Goal: Find specific page/section: Find specific page/section

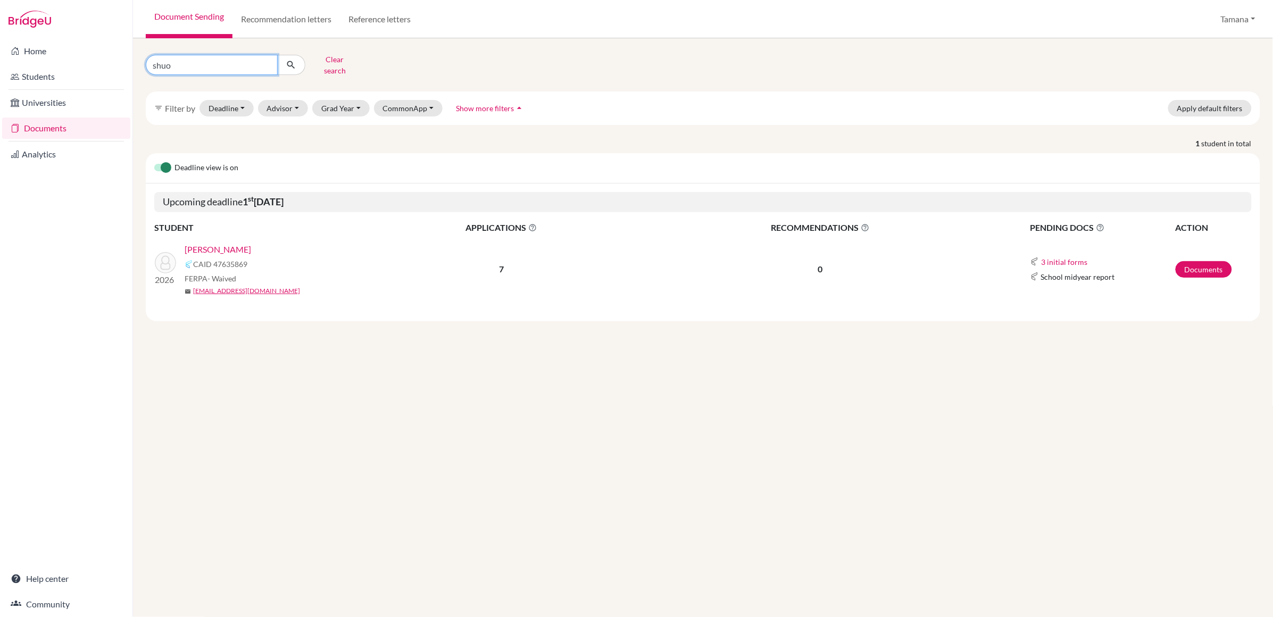
click at [204, 61] on input "shuo" at bounding box center [212, 65] width 132 height 20
type input "kabeer hans"
click button "submit" at bounding box center [291, 65] width 28 height 20
click at [212, 243] on link "HANS, Kabeer" at bounding box center [211, 249] width 53 height 13
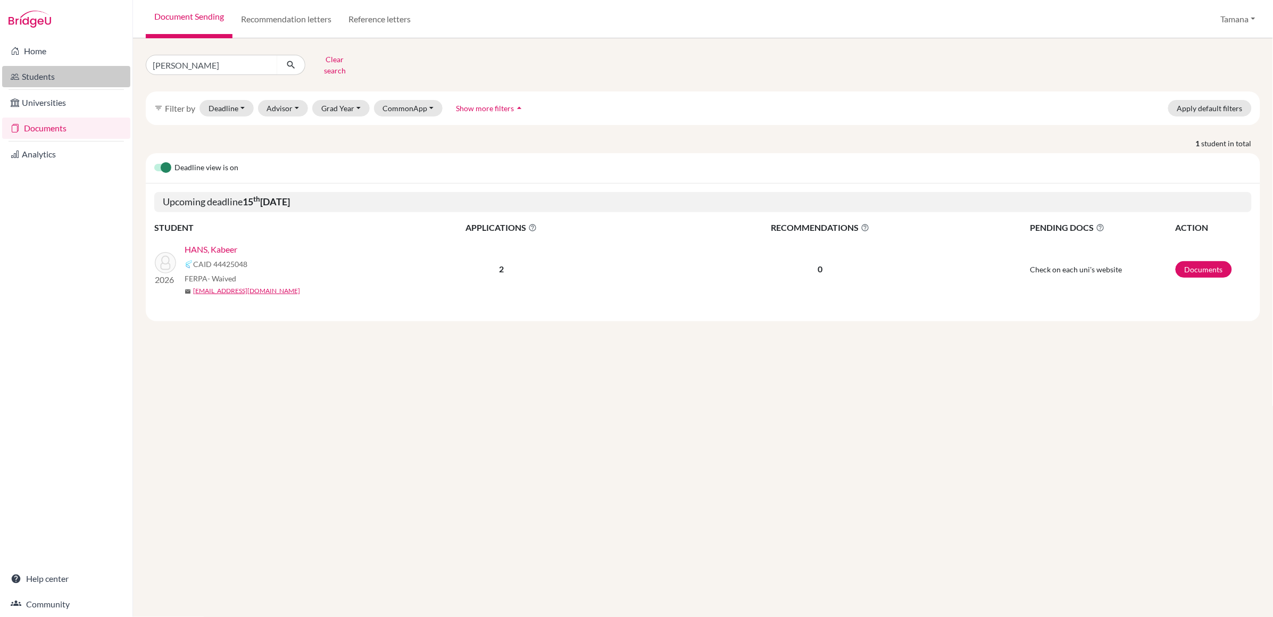
click at [62, 79] on link "Students" at bounding box center [66, 76] width 128 height 21
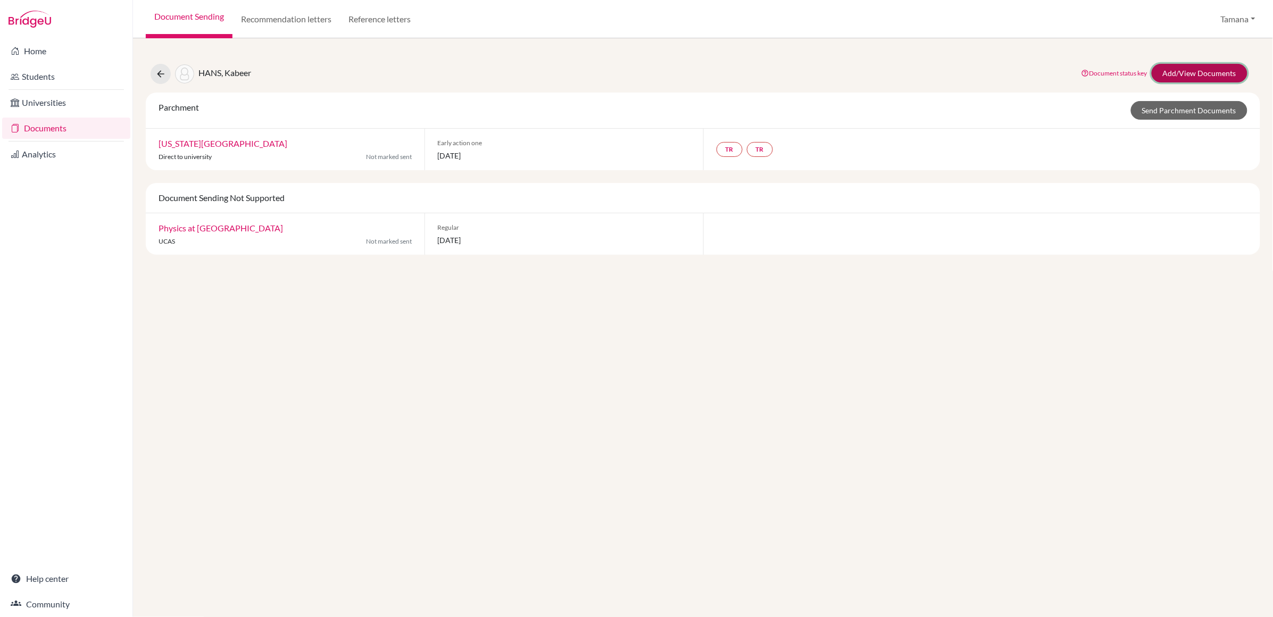
click at [1200, 78] on link "Add/View Documents" at bounding box center [1200, 73] width 96 height 19
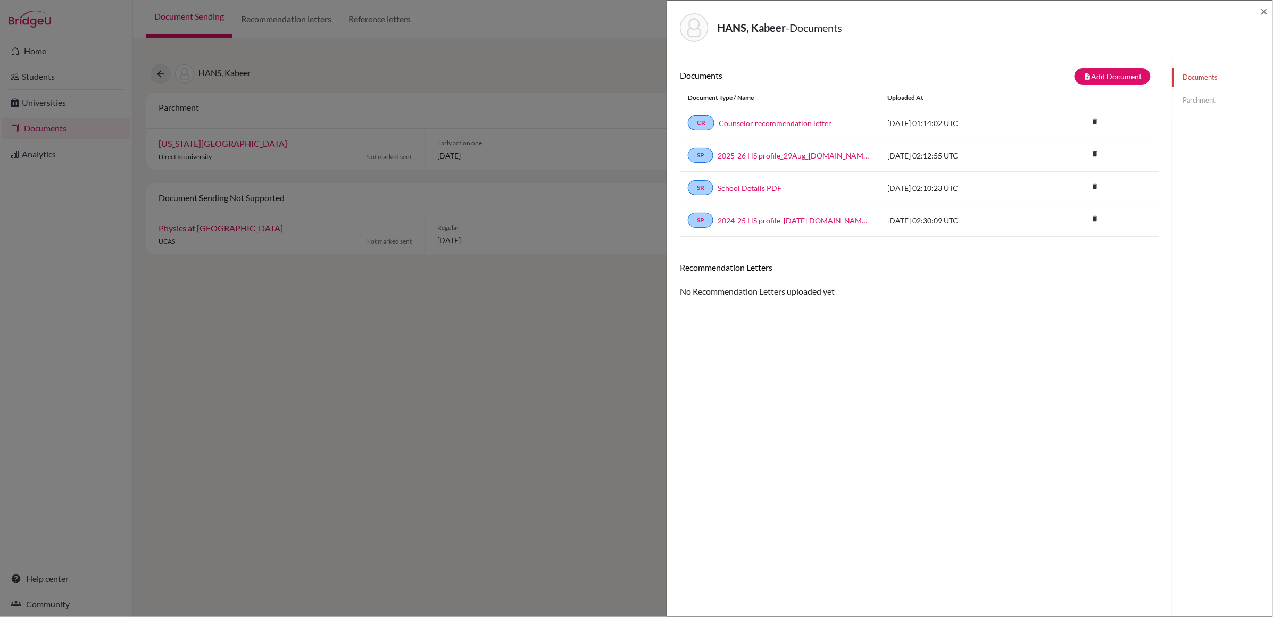
click at [1201, 100] on link "Parchment" at bounding box center [1222, 100] width 101 height 19
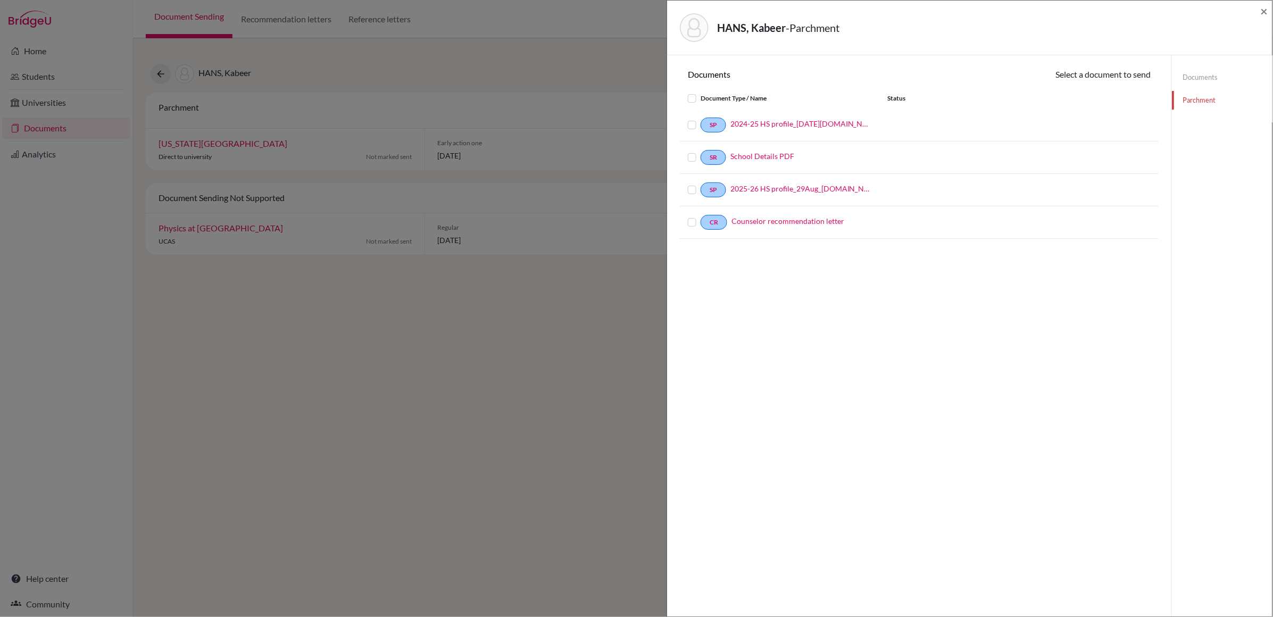
click at [1196, 77] on link "Documents" at bounding box center [1222, 77] width 101 height 19
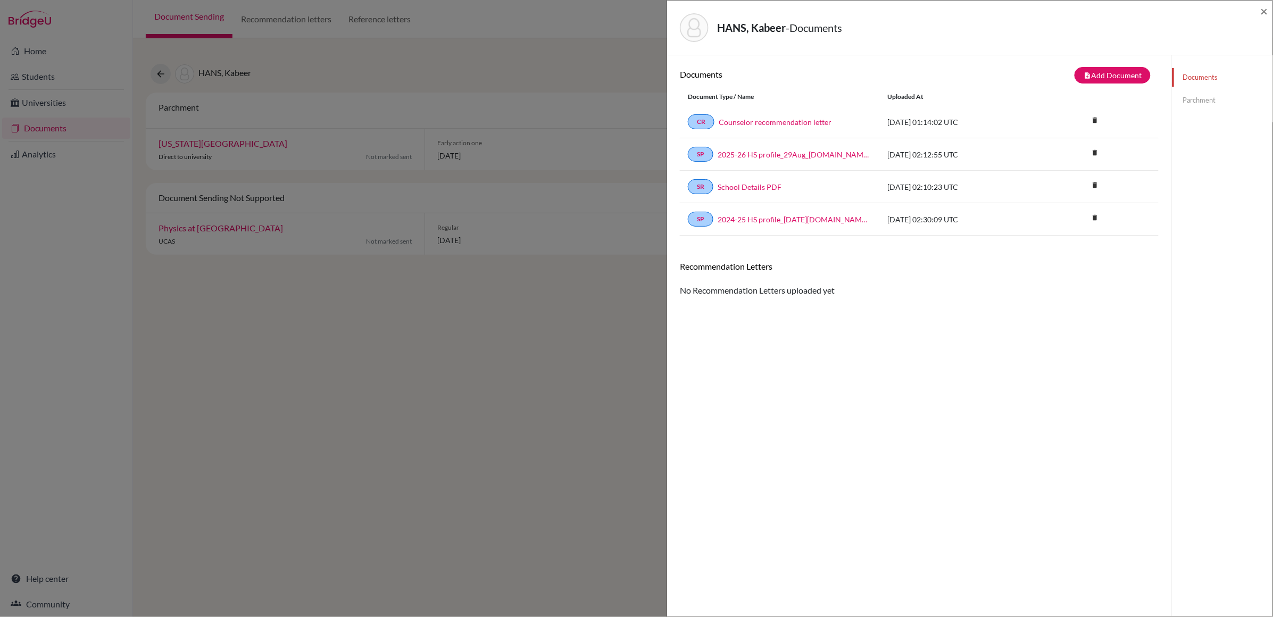
scroll to position [5, 0]
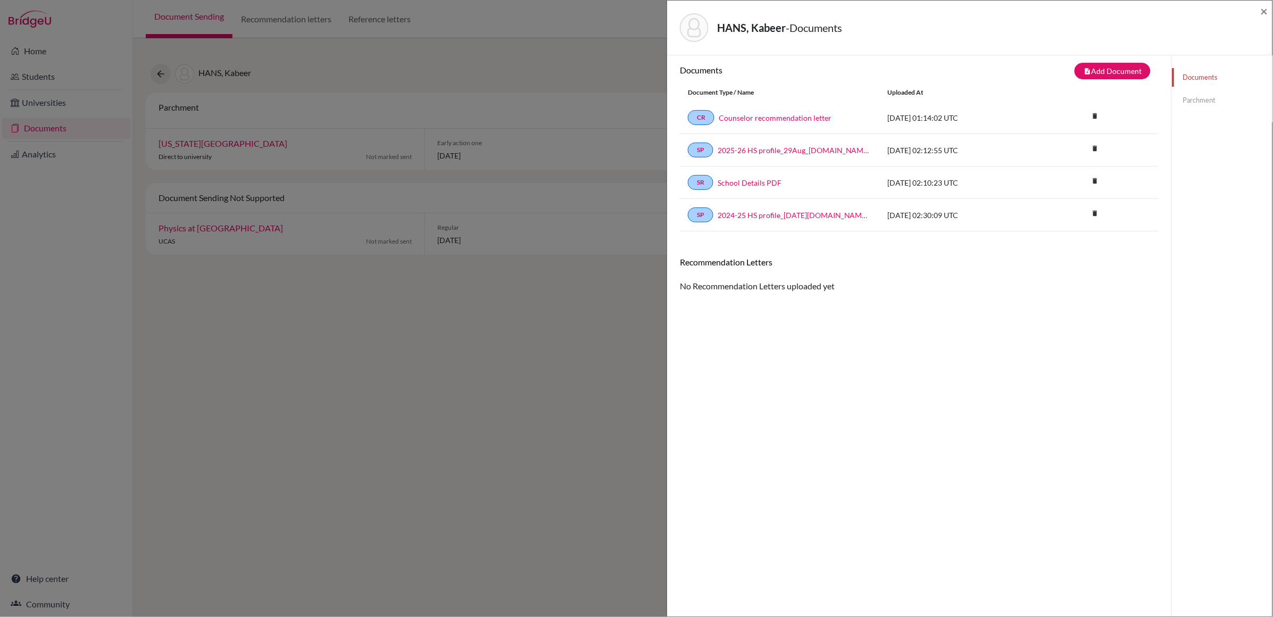
click at [1268, 13] on div "HANS, Kabeer - Documents ×" at bounding box center [969, 28] width 605 height 55
click at [1261, 13] on span "×" at bounding box center [1264, 10] width 7 height 15
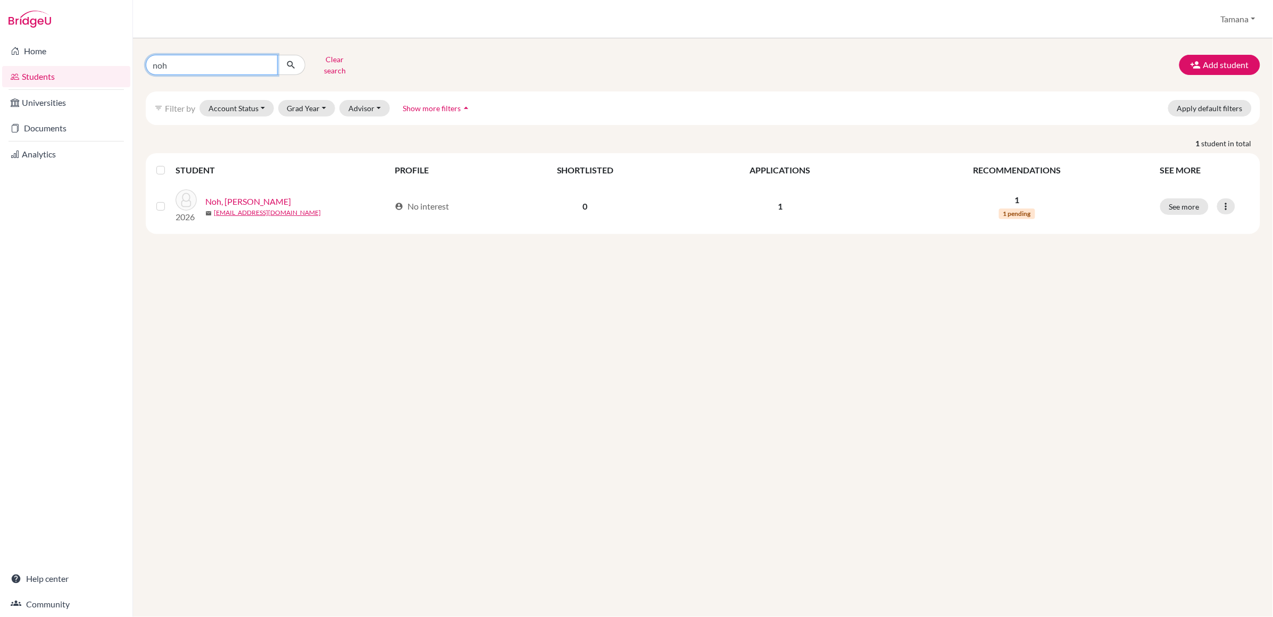
drag, startPoint x: 186, startPoint y: 61, endPoint x: 140, endPoint y: 62, distance: 45.8
click at [140, 62] on div "noh Clear search" at bounding box center [326, 65] width 377 height 28
type input "kabeer"
click button "submit" at bounding box center [291, 65] width 28 height 20
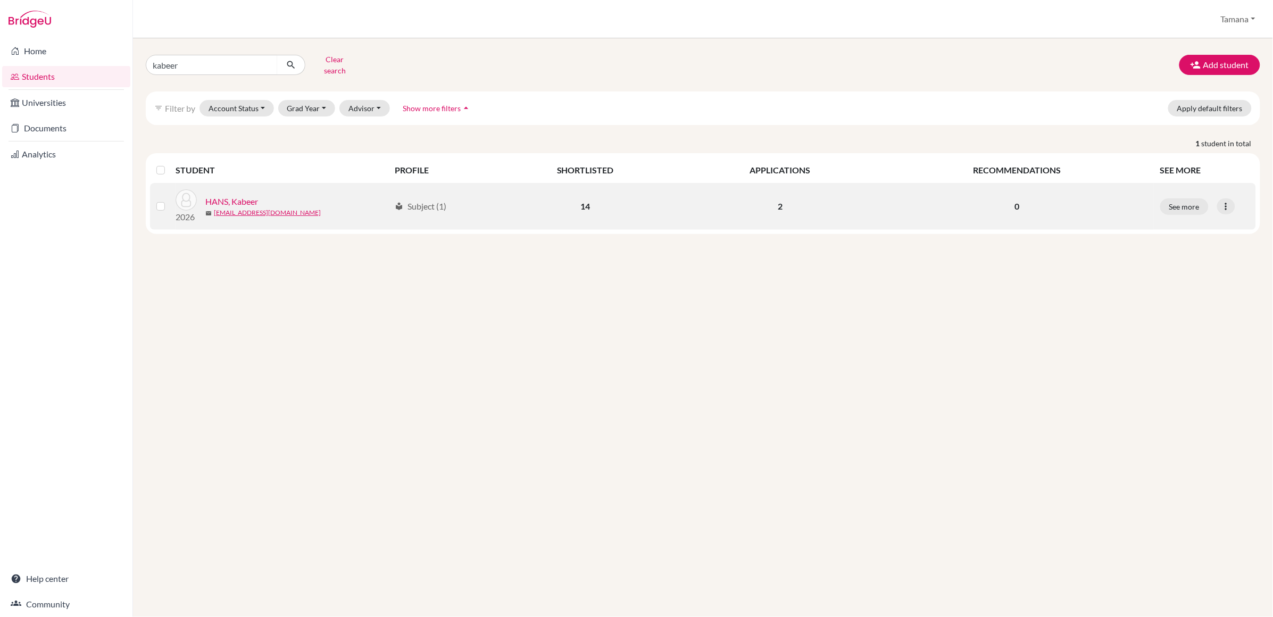
click at [243, 195] on link "HANS, Kabeer" at bounding box center [231, 201] width 53 height 13
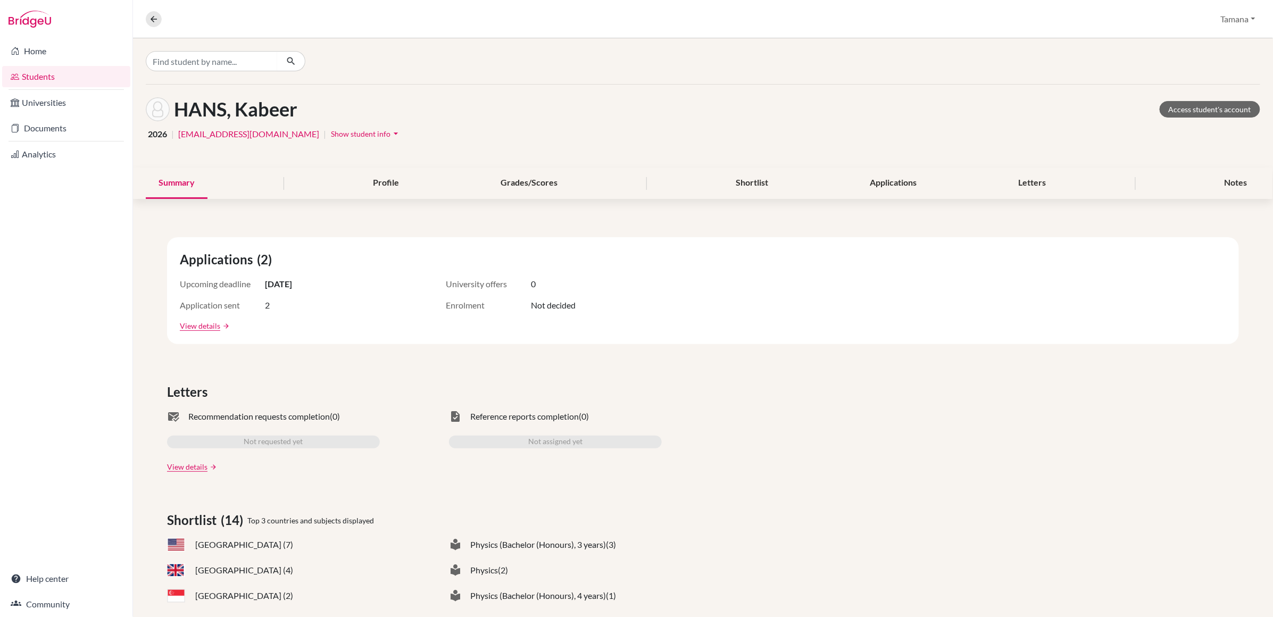
click at [1182, 119] on div "HANS, Kabeer Access student's account" at bounding box center [703, 109] width 1115 height 24
click at [1185, 112] on link "Access student's account" at bounding box center [1210, 109] width 101 height 16
